Goal: Complete application form

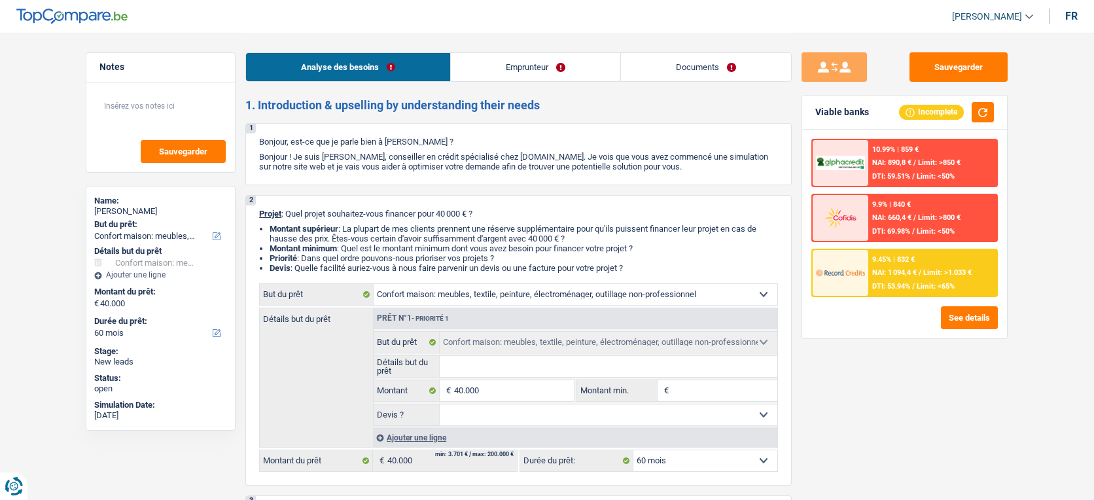
select select "household"
select select "60"
select select "household"
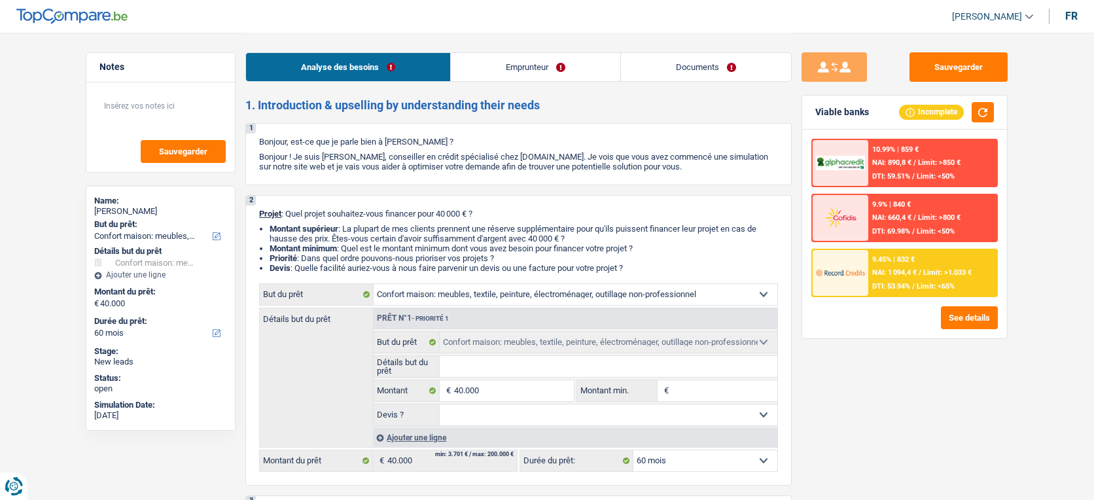
select select "60"
select select "worker"
select select "netSalary"
select select "liveWithParents"
select select "carLoan"
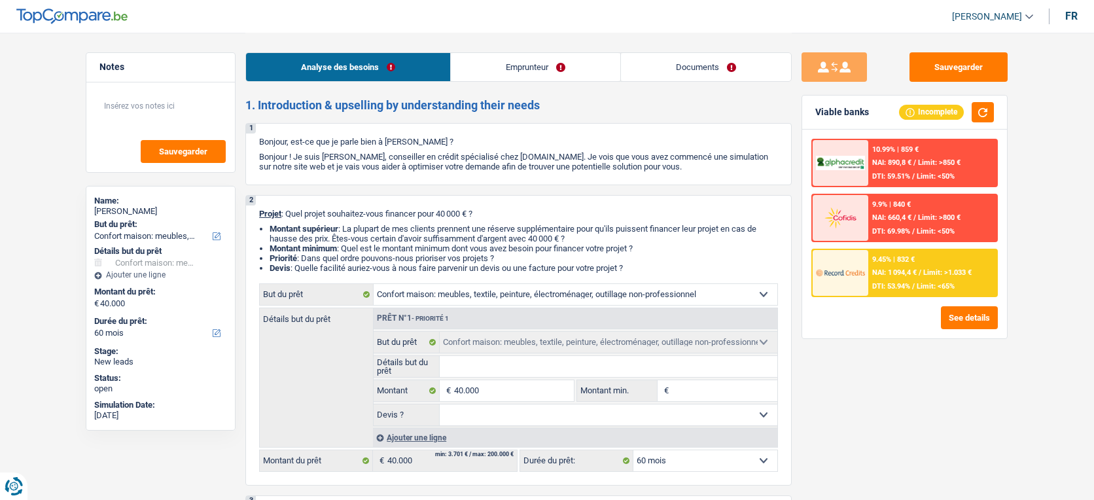
select select "60"
select select "household"
select select "60"
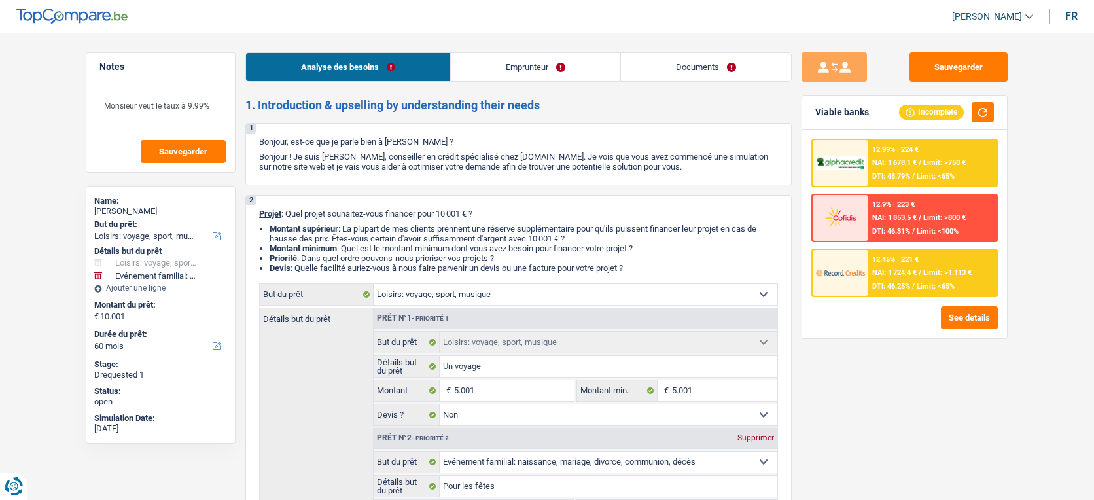
select select "hobbies"
select select "familyEvent"
select select "60"
click at [697, 72] on link "Documents" at bounding box center [706, 67] width 170 height 28
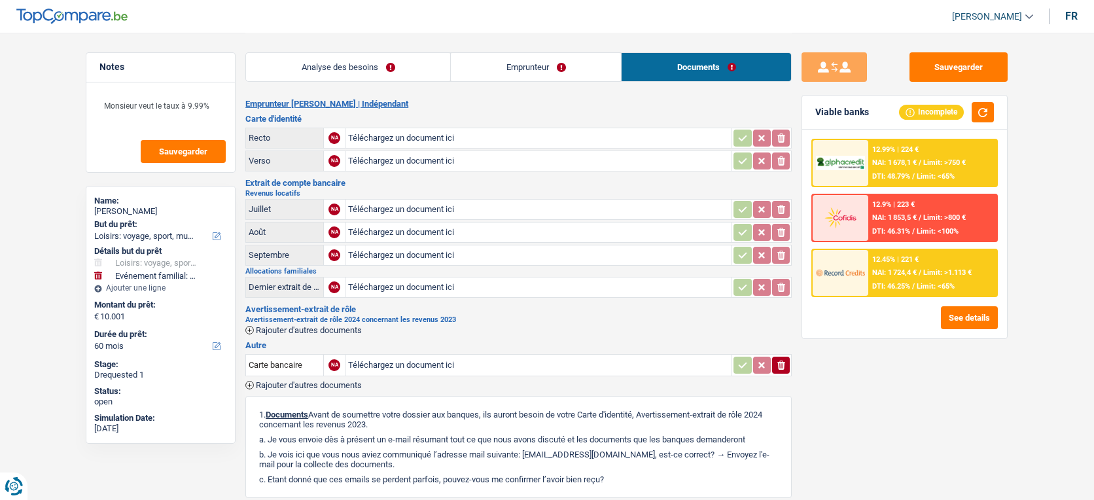
click at [488, 133] on input "Téléchargez un document ici" at bounding box center [538, 138] width 381 height 20
type input "C:\fakepath\Carte identité Massimo.pdf"
click at [334, 326] on span "Rajouter d'autres documents" at bounding box center [309, 330] width 106 height 9
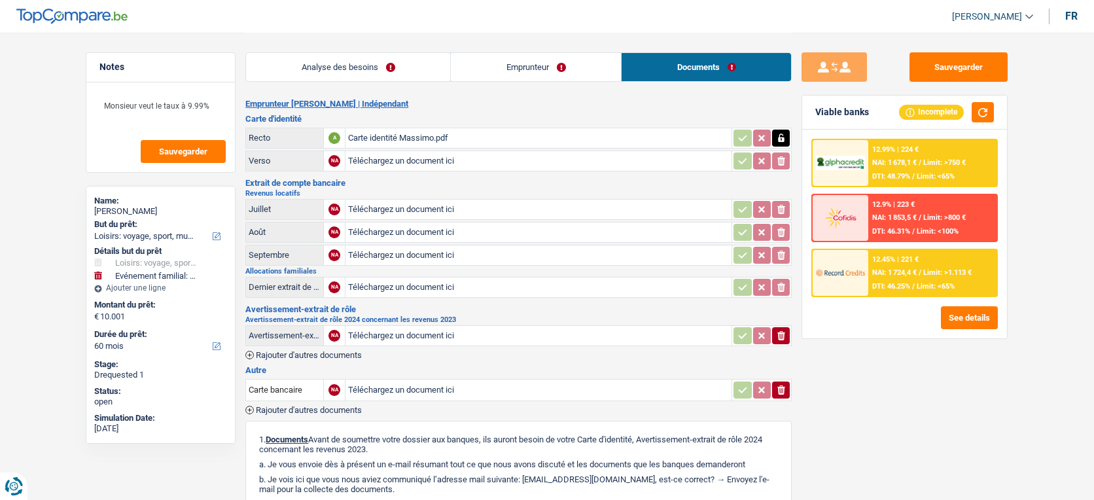
click at [383, 339] on input "Téléchargez un document ici" at bounding box center [538, 336] width 381 height 20
type input "C:\fakepath\Avertissement-extrait de rôle 2024 rev 2023 M Vecchio.pdf"
click at [309, 406] on span "Rajouter d'autres documents" at bounding box center [309, 410] width 106 height 9
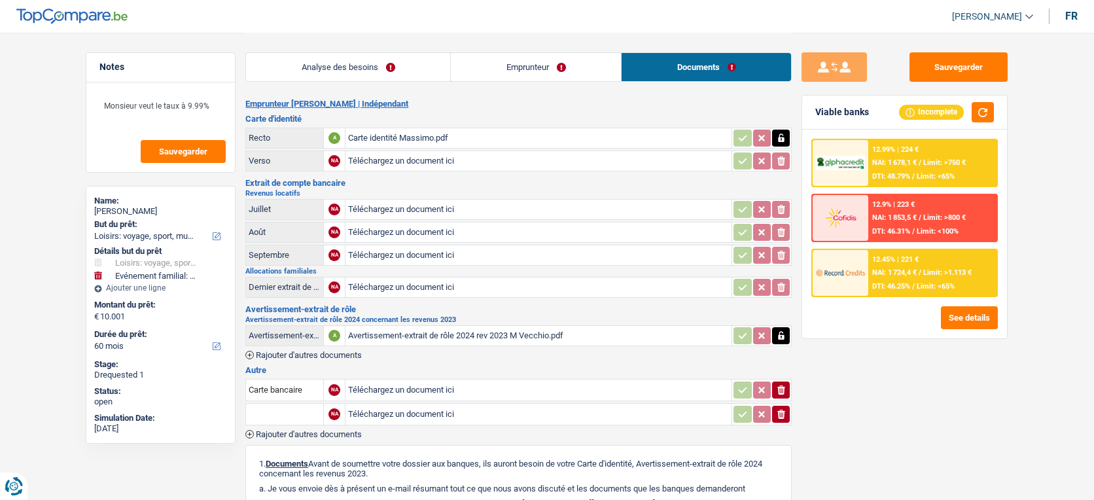
click at [375, 411] on input "Téléchargez un document ici" at bounding box center [538, 414] width 381 height 20
type input "C:\fakepath\Bail Napoléon Lejong .pdf"
click at [521, 69] on link "Emprunteur" at bounding box center [536, 67] width 170 height 28
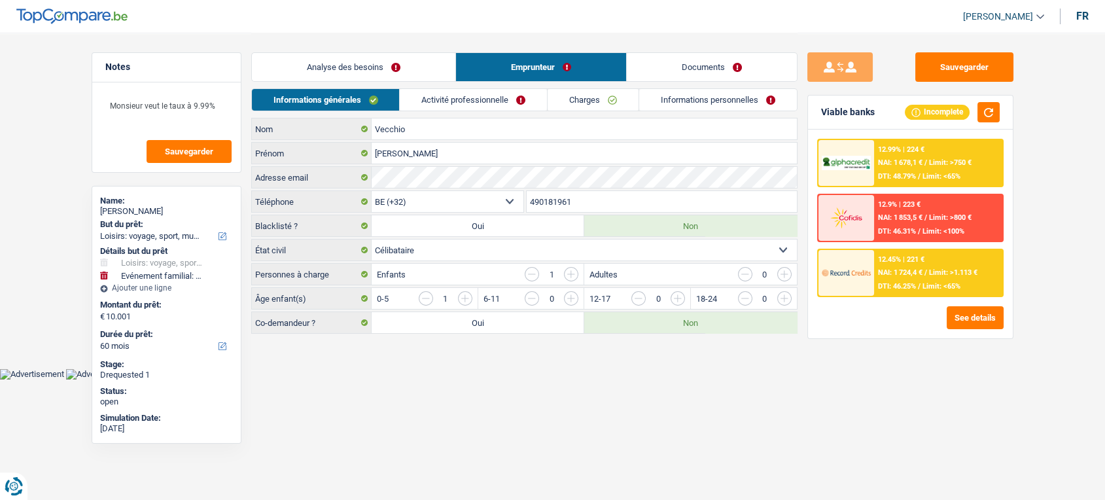
click at [459, 94] on link "Activité professionnelle" at bounding box center [473, 100] width 147 height 22
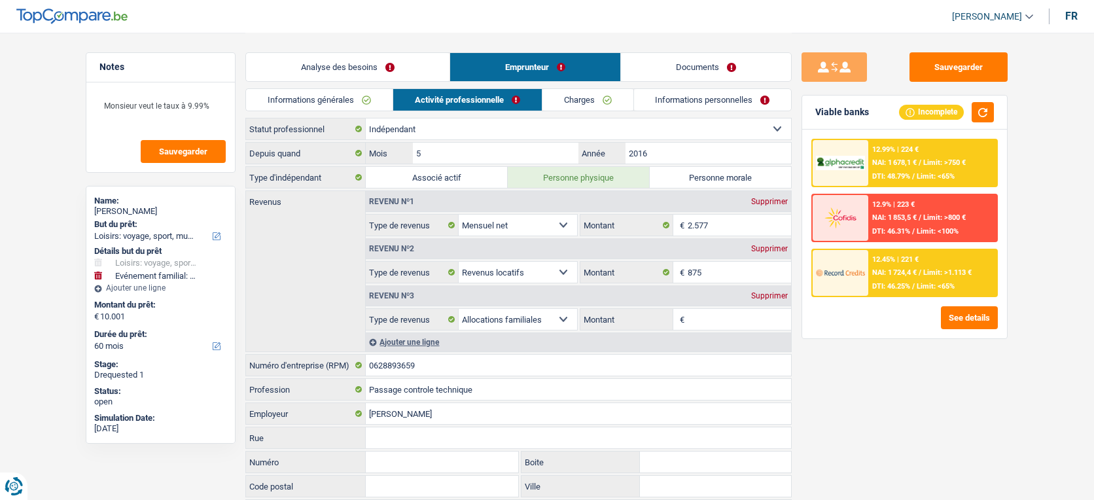
click at [681, 72] on link "Documents" at bounding box center [706, 67] width 170 height 28
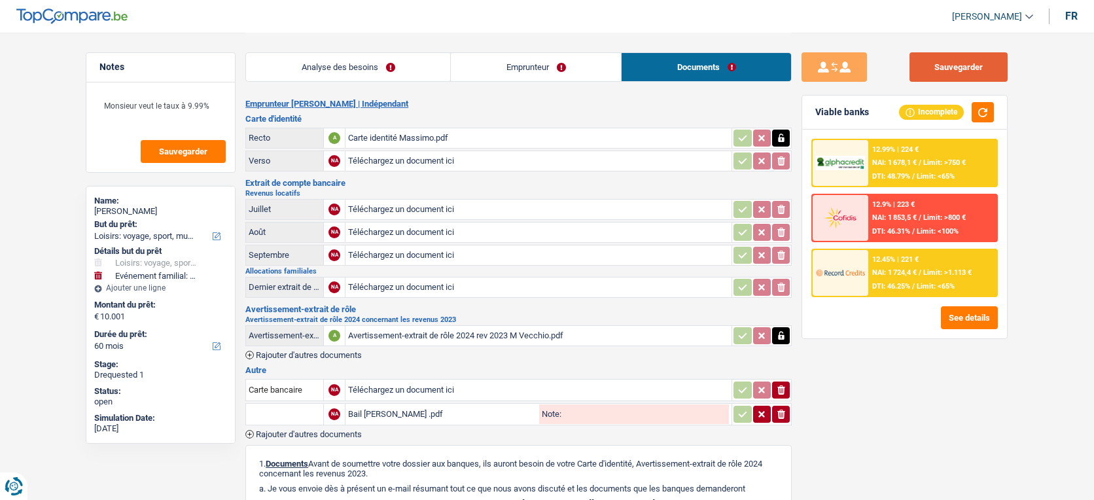
click at [937, 73] on button "Sauvegarder" at bounding box center [958, 66] width 98 height 29
click at [948, 72] on button "Sauvegarder" at bounding box center [958, 66] width 98 height 29
